Goal: Task Accomplishment & Management: Manage account settings

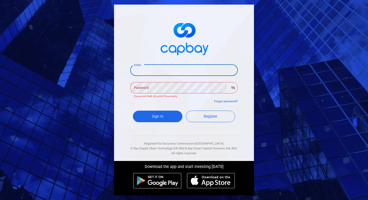
click at [159, 72] on input "Email" at bounding box center [184, 70] width 108 height 11
type input "[EMAIL_ADDRESS][DOMAIN_NAME]"
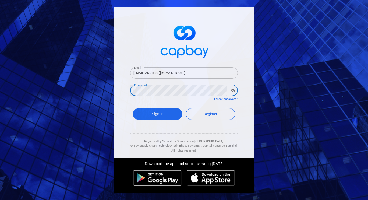
click at [133, 108] on button "Sign In" at bounding box center [157, 114] width 49 height 12
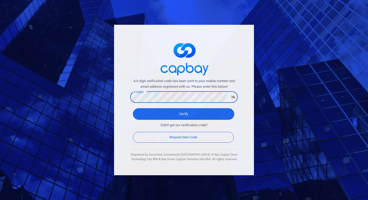
click at [133, 108] on button "Verify" at bounding box center [183, 114] width 101 height 12
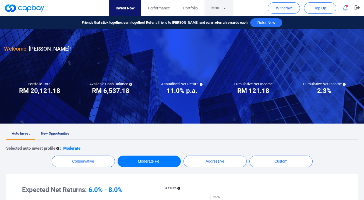
click at [216, 8] on button "More" at bounding box center [218, 8] width 29 height 16
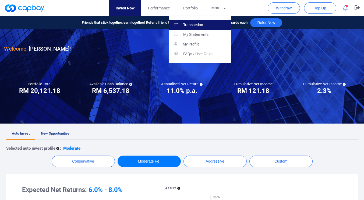
click at [209, 23] on link "Transaction" at bounding box center [200, 25] width 62 height 10
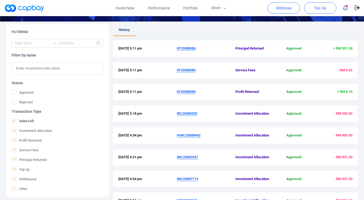
scroll to position [89, 0]
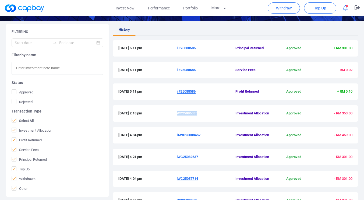
drag, startPoint x: 199, startPoint y: 112, endPoint x: 178, endPoint y: 111, distance: 21.3
click at [178, 111] on span "WC25086535" at bounding box center [206, 114] width 59 height 6
copy u "WC25086535"
drag, startPoint x: 199, startPoint y: 92, endPoint x: 176, endPoint y: 92, distance: 22.3
click at [176, 92] on div "[DATE] 5:11 pm iIF25088586 Profit Returned Approved + RM 0.10" at bounding box center [235, 92] width 234 height 6
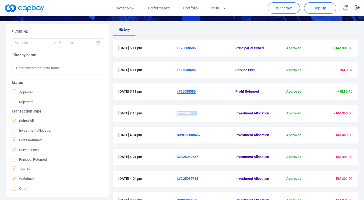
copy div "iIF25088586"
click at [128, 8] on link "Invest Now" at bounding box center [125, 8] width 32 height 16
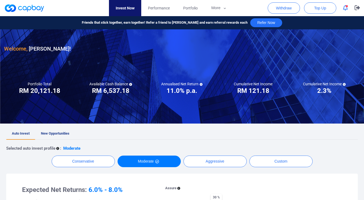
click at [350, 9] on button "button" at bounding box center [345, 8] width 10 height 8
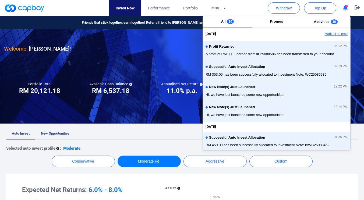
click at [325, 34] on button "Mark all as read" at bounding box center [321, 34] width 58 height 9
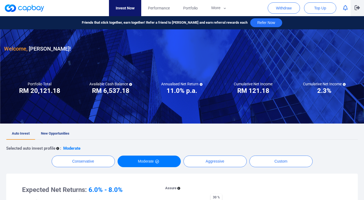
click at [358, 7] on icon "button" at bounding box center [357, 7] width 5 height 5
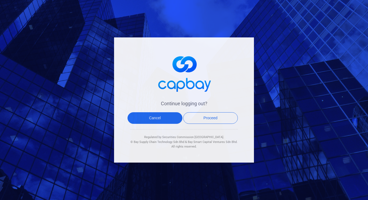
click at [313, 78] on div "Continue logging out? Cancel Proceed Regulated by Securities Commission Malaysi…" at bounding box center [184, 100] width 368 height 200
